Goal: Participate in discussion: Engage in conversation with other users on a specific topic

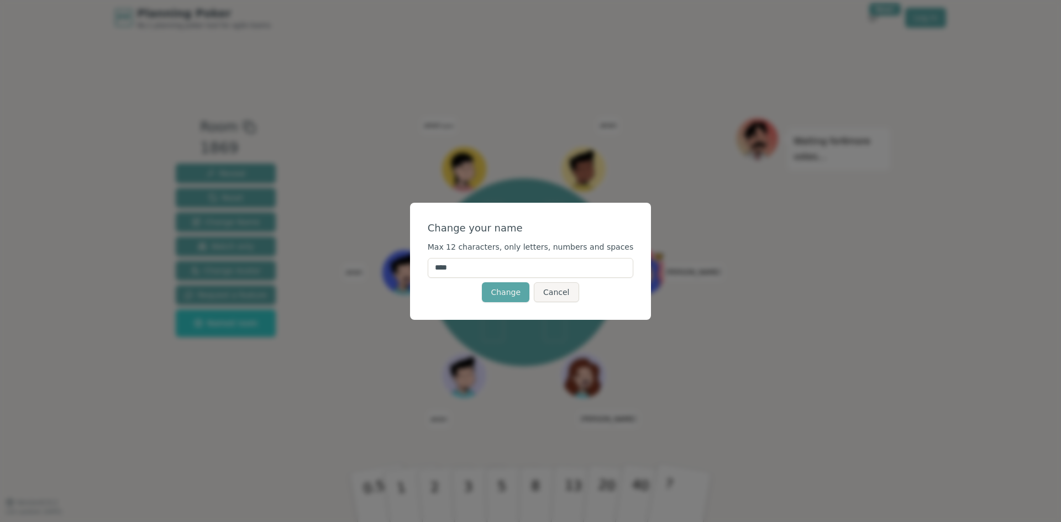
drag, startPoint x: 526, startPoint y: 271, endPoint x: 429, endPoint y: 265, distance: 97.5
click at [429, 265] on div "Change your name Max 12 characters, only letters, numbers and spaces **** Chang…" at bounding box center [531, 261] width 242 height 117
type input "********"
click at [493, 291] on button "Change" at bounding box center [506, 292] width 48 height 20
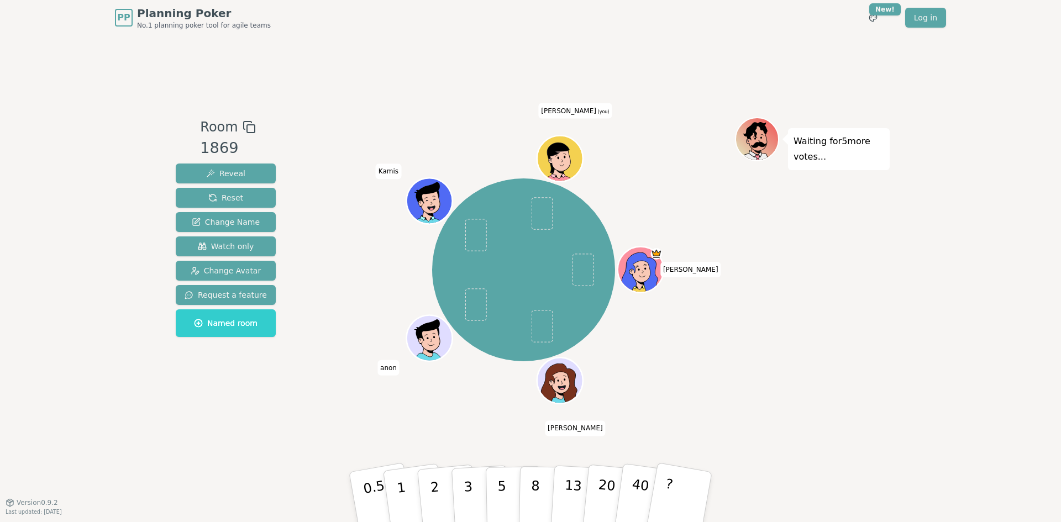
click at [566, 169] on icon at bounding box center [562, 166] width 22 height 7
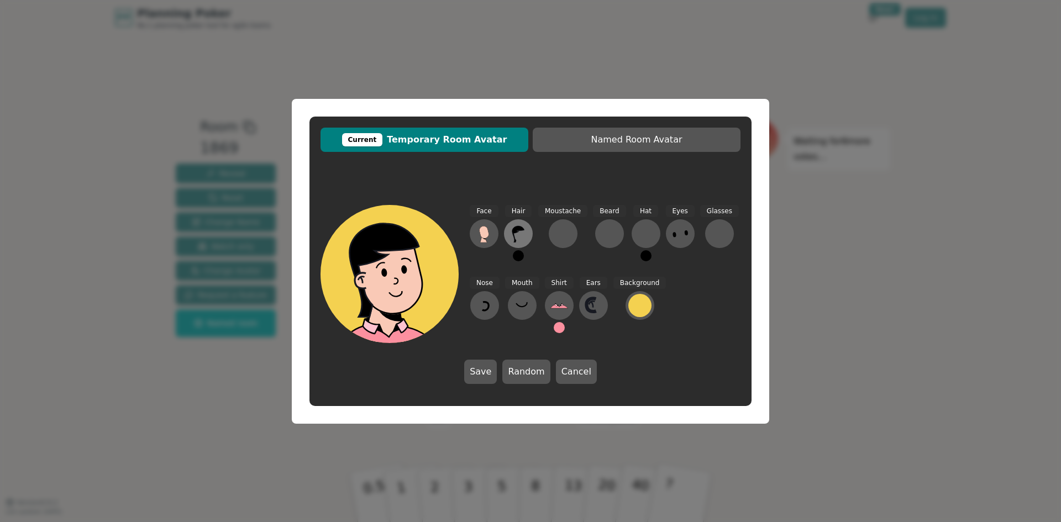
click at [527, 239] on icon at bounding box center [519, 234] width 18 height 18
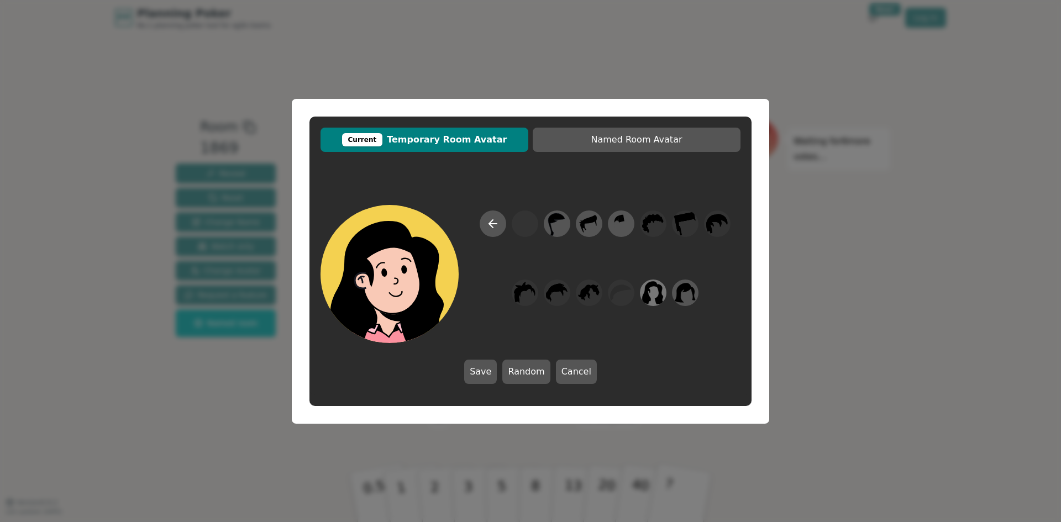
click at [654, 303] on icon at bounding box center [653, 292] width 22 height 25
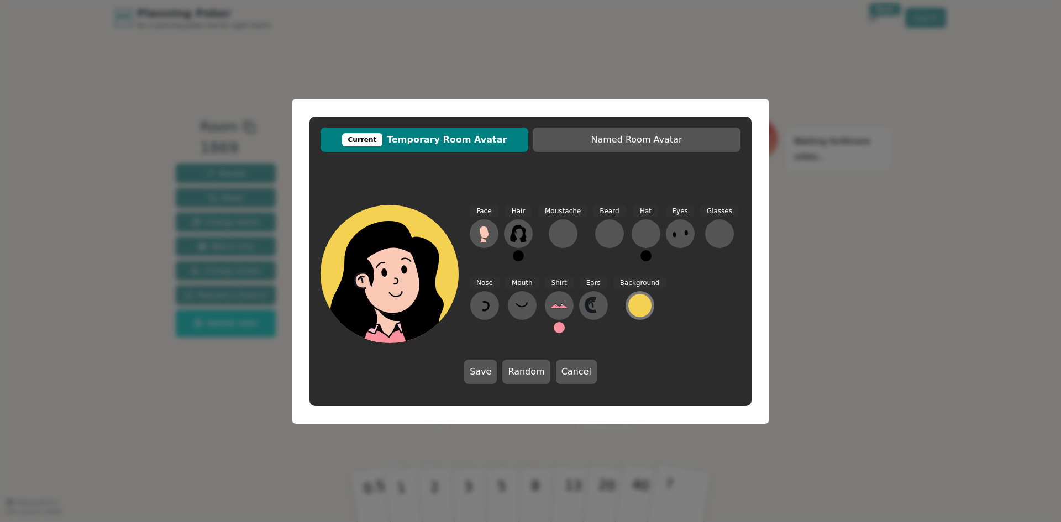
click at [637, 303] on div at bounding box center [640, 305] width 23 height 23
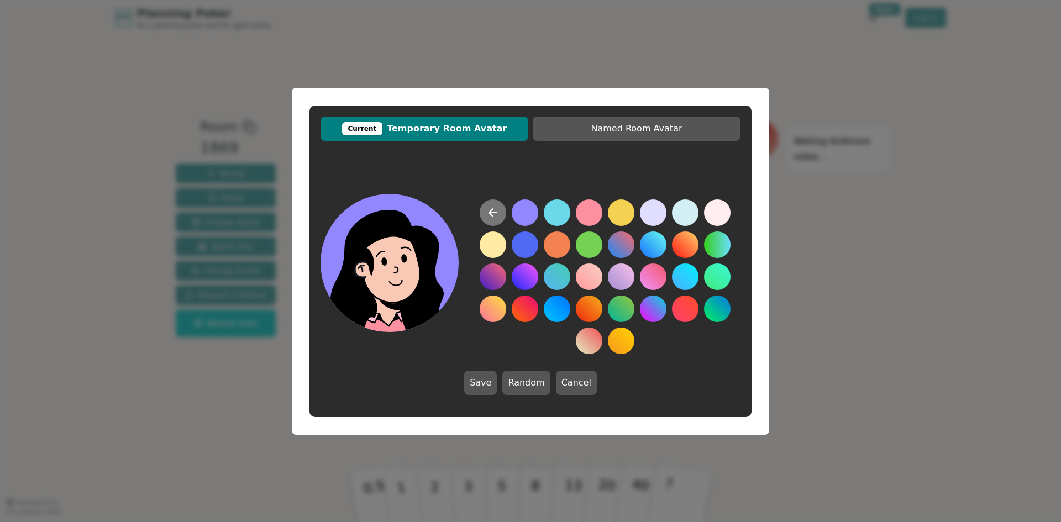
click at [488, 214] on icon at bounding box center [492, 212] width 13 height 13
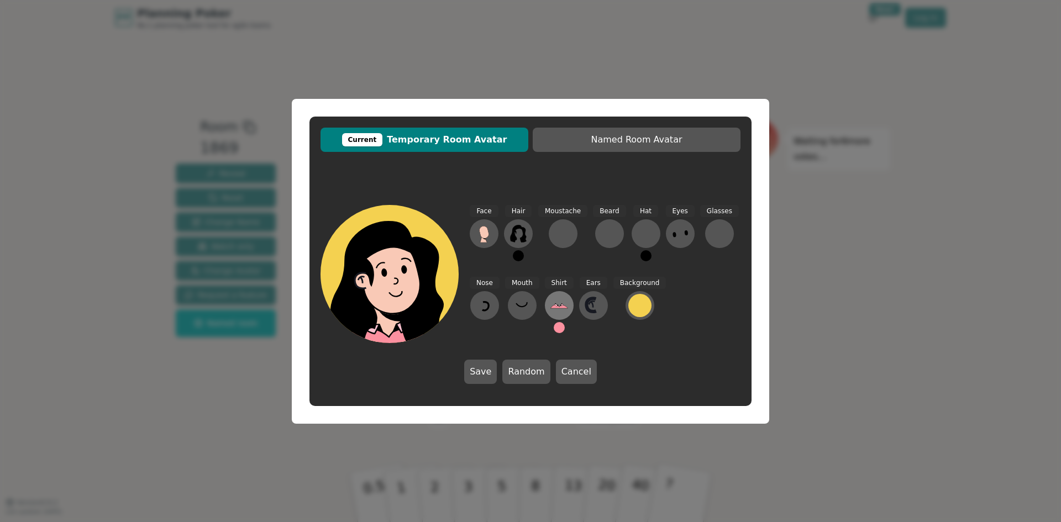
click at [558, 301] on icon at bounding box center [560, 306] width 18 height 18
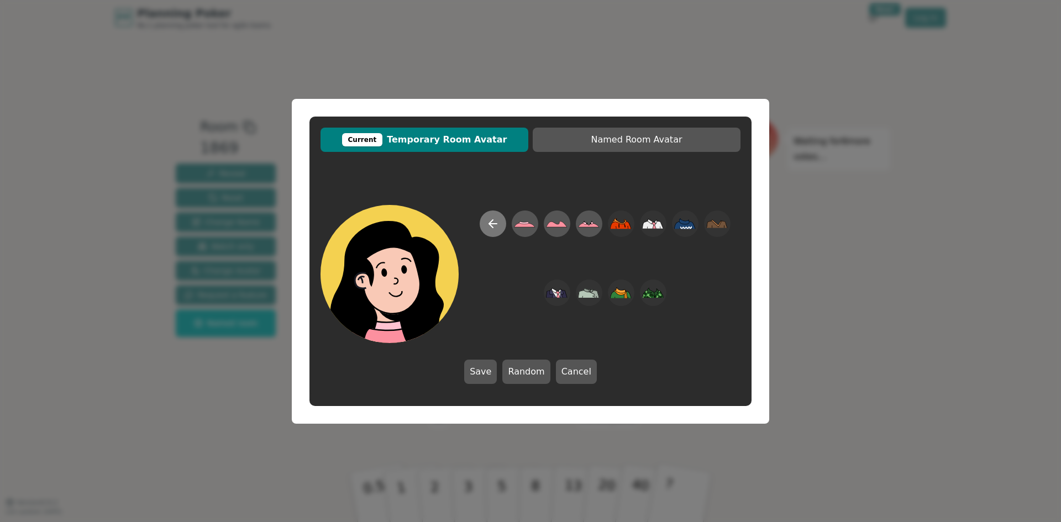
click at [483, 221] on button at bounding box center [493, 224] width 27 height 27
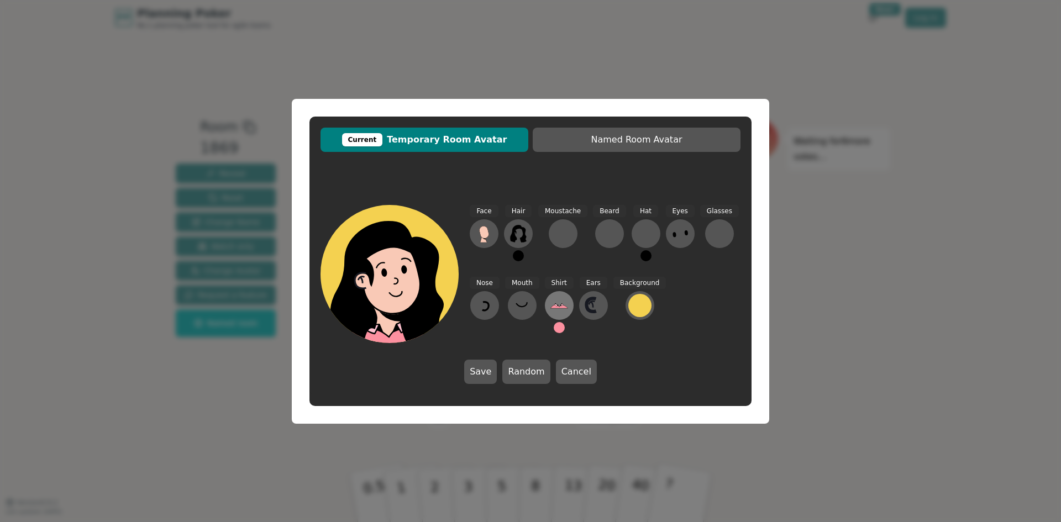
click at [553, 307] on icon at bounding box center [559, 306] width 17 height 3
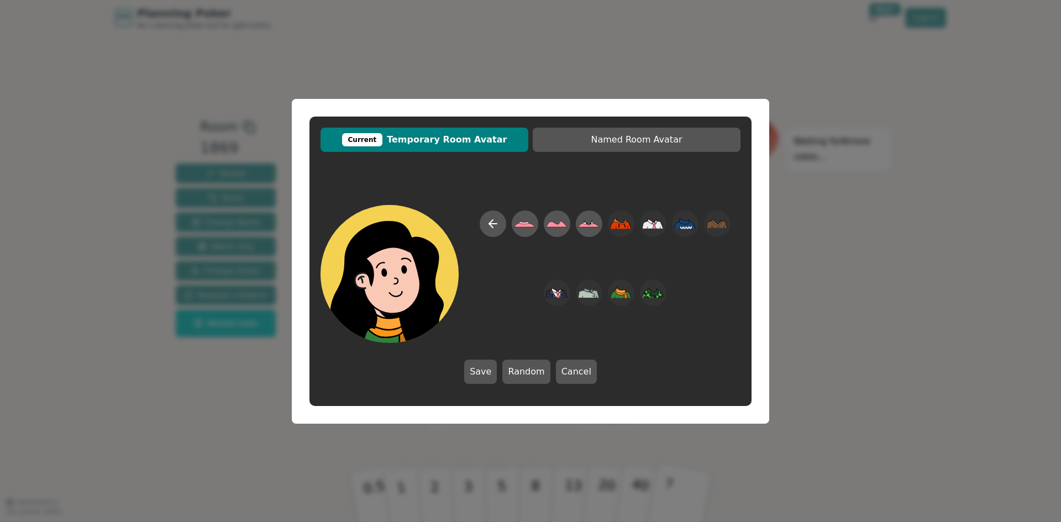
click at [486, 373] on button "Save" at bounding box center [480, 372] width 33 height 24
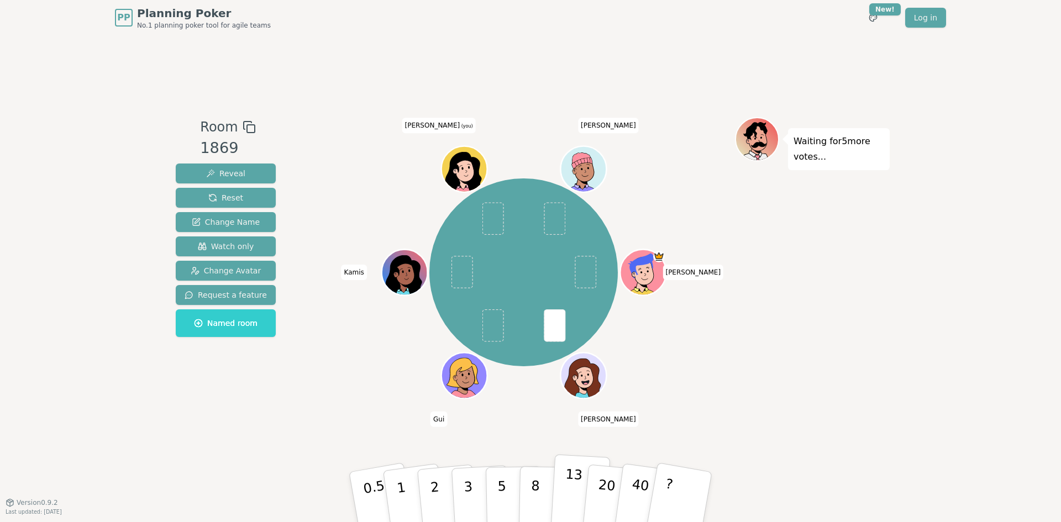
click at [562, 501] on button "13" at bounding box center [581, 497] width 60 height 86
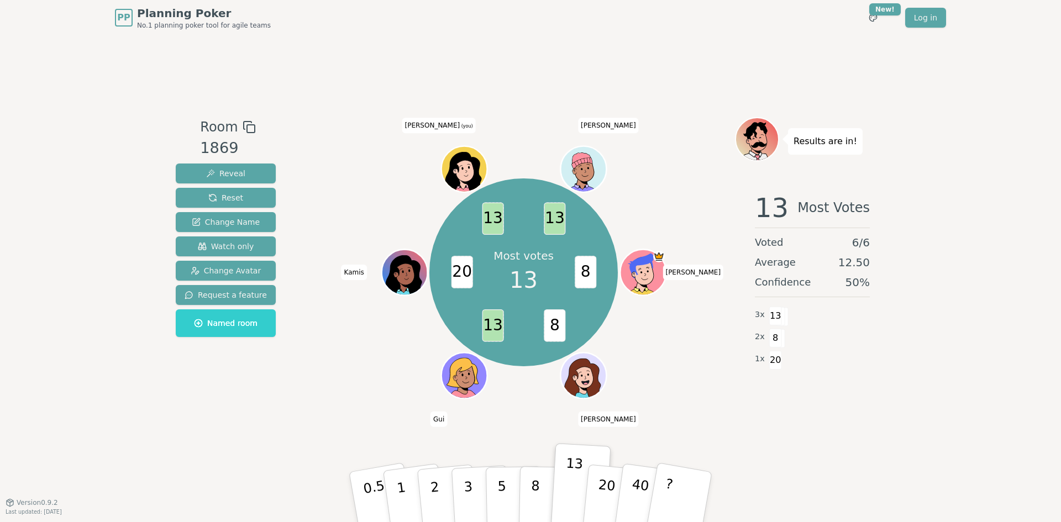
click at [459, 177] on icon at bounding box center [466, 175] width 22 height 7
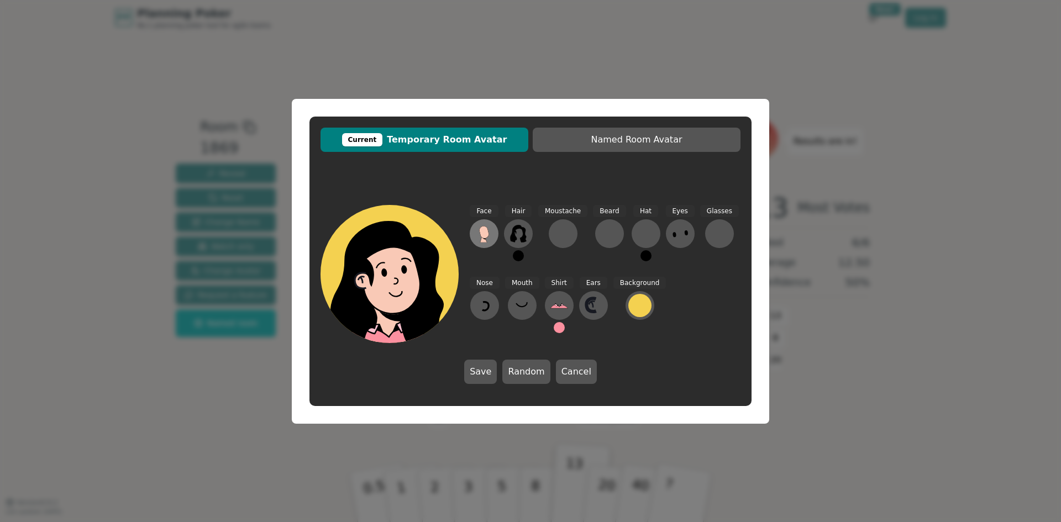
click at [478, 231] on icon at bounding box center [484, 234] width 18 height 18
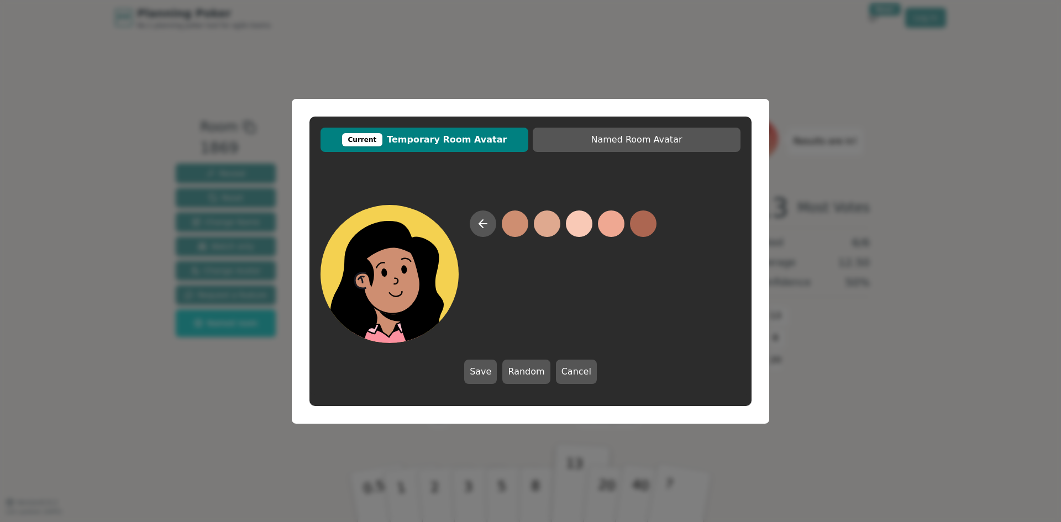
click at [577, 374] on button "Cancel" at bounding box center [576, 372] width 41 height 24
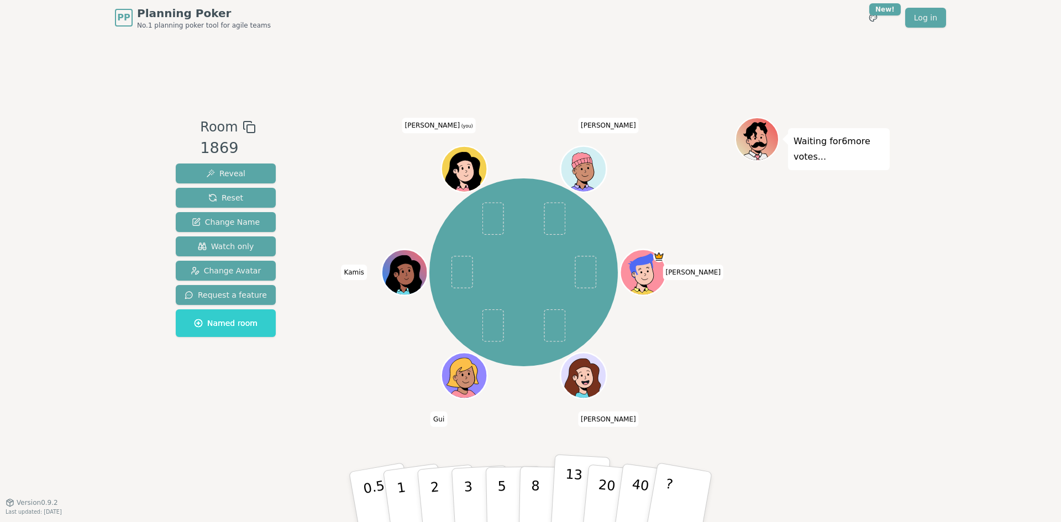
click at [573, 499] on p "13" at bounding box center [573, 497] width 20 height 61
click at [561, 496] on button "13" at bounding box center [581, 497] width 60 height 86
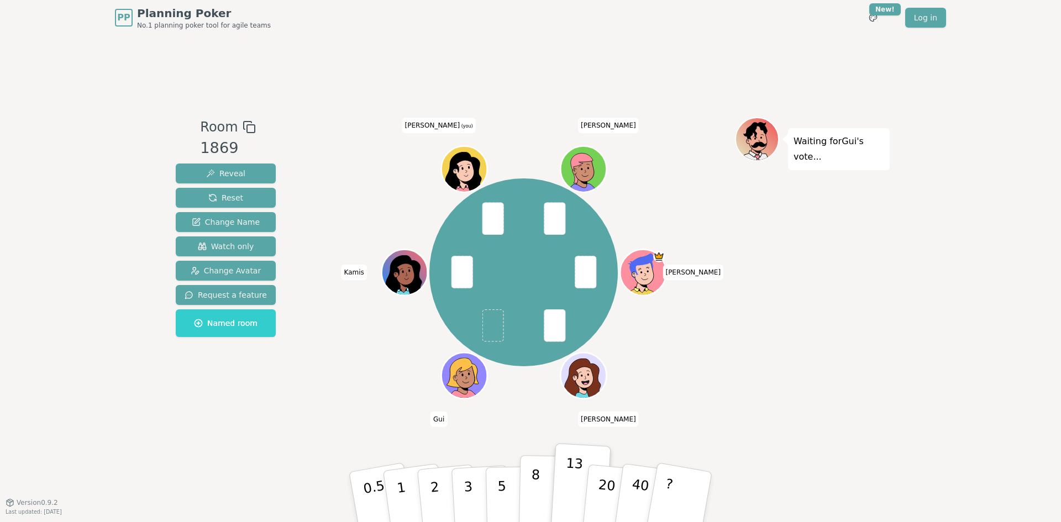
click at [535, 487] on p "8" at bounding box center [535, 497] width 9 height 60
click at [562, 498] on button "13" at bounding box center [581, 497] width 60 height 86
click at [616, 496] on button "20" at bounding box center [613, 498] width 63 height 88
click at [596, 486] on button "20" at bounding box center [613, 498] width 63 height 88
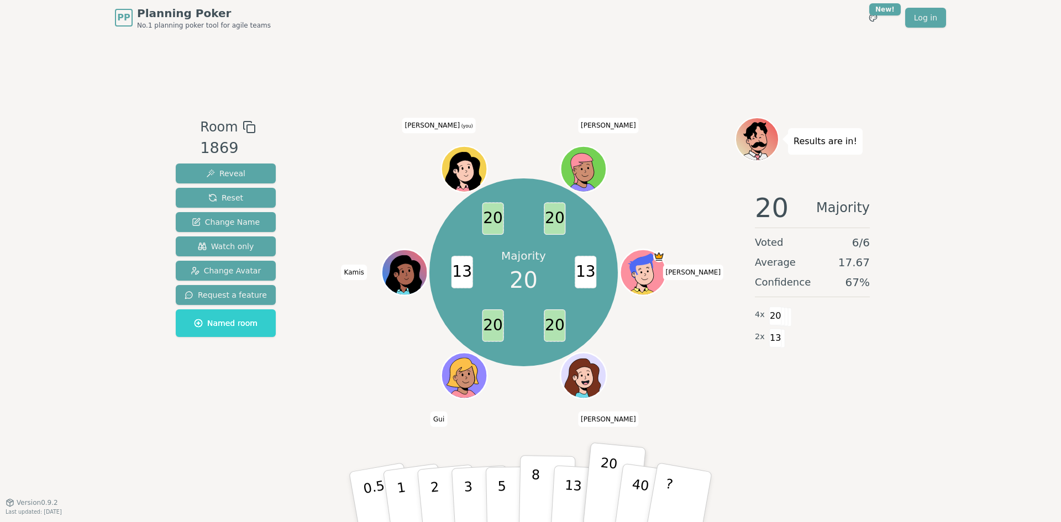
click at [538, 485] on button "8" at bounding box center [547, 497] width 57 height 84
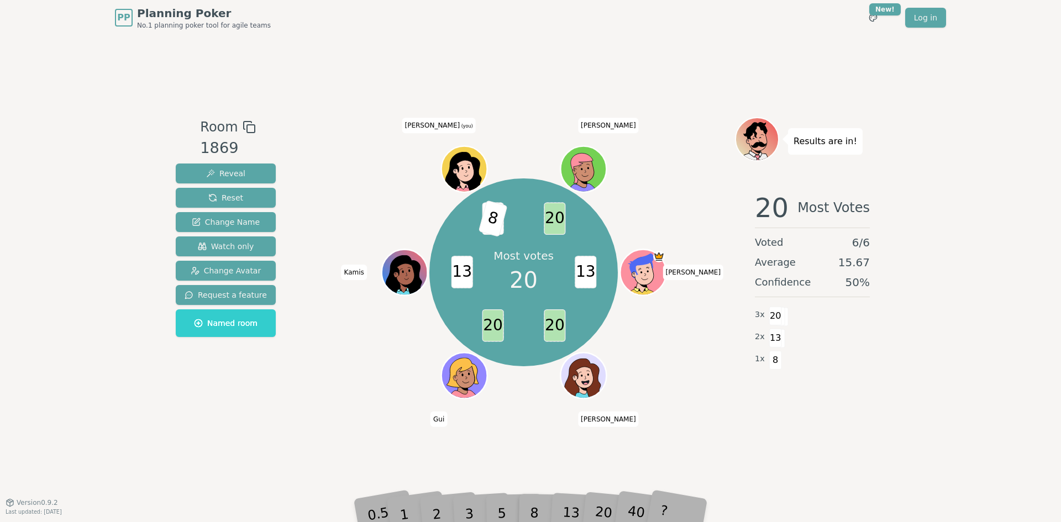
click at [548, 504] on div "8" at bounding box center [547, 497] width 34 height 39
click at [523, 229] on span "8" at bounding box center [514, 219] width 29 height 37
click at [491, 217] on span "20" at bounding box center [493, 219] width 22 height 33
click at [491, 218] on span "20" at bounding box center [493, 219] width 22 height 33
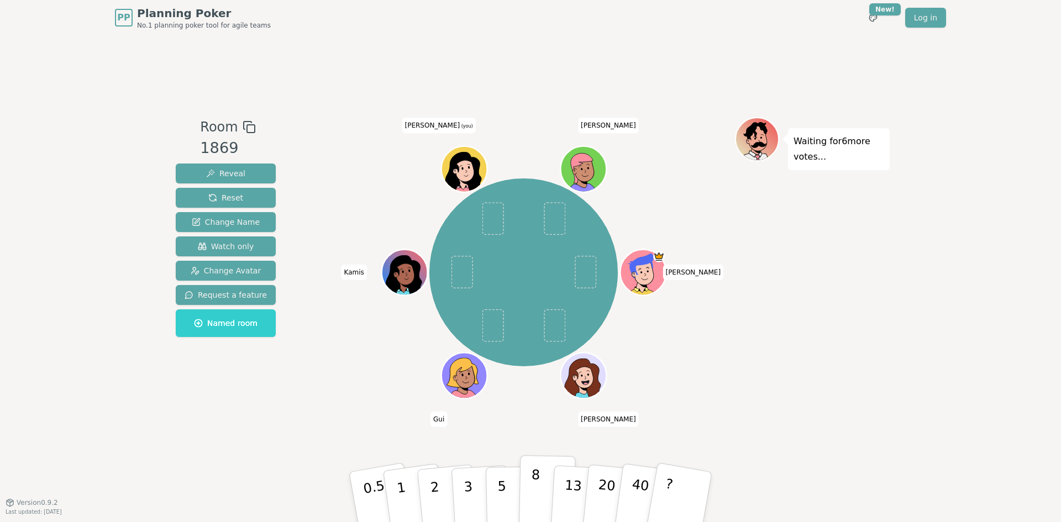
click at [544, 485] on button "8" at bounding box center [547, 497] width 57 height 84
click at [570, 484] on p "13" at bounding box center [573, 497] width 20 height 61
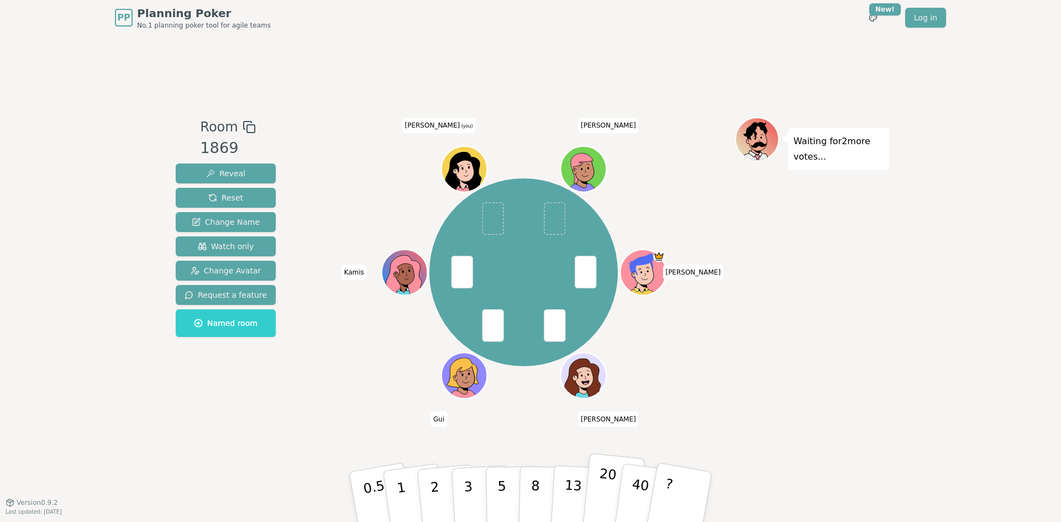
click at [607, 491] on p "20" at bounding box center [606, 496] width 23 height 61
click at [602, 490] on p "20" at bounding box center [606, 496] width 23 height 61
